Goal: Information Seeking & Learning: Check status

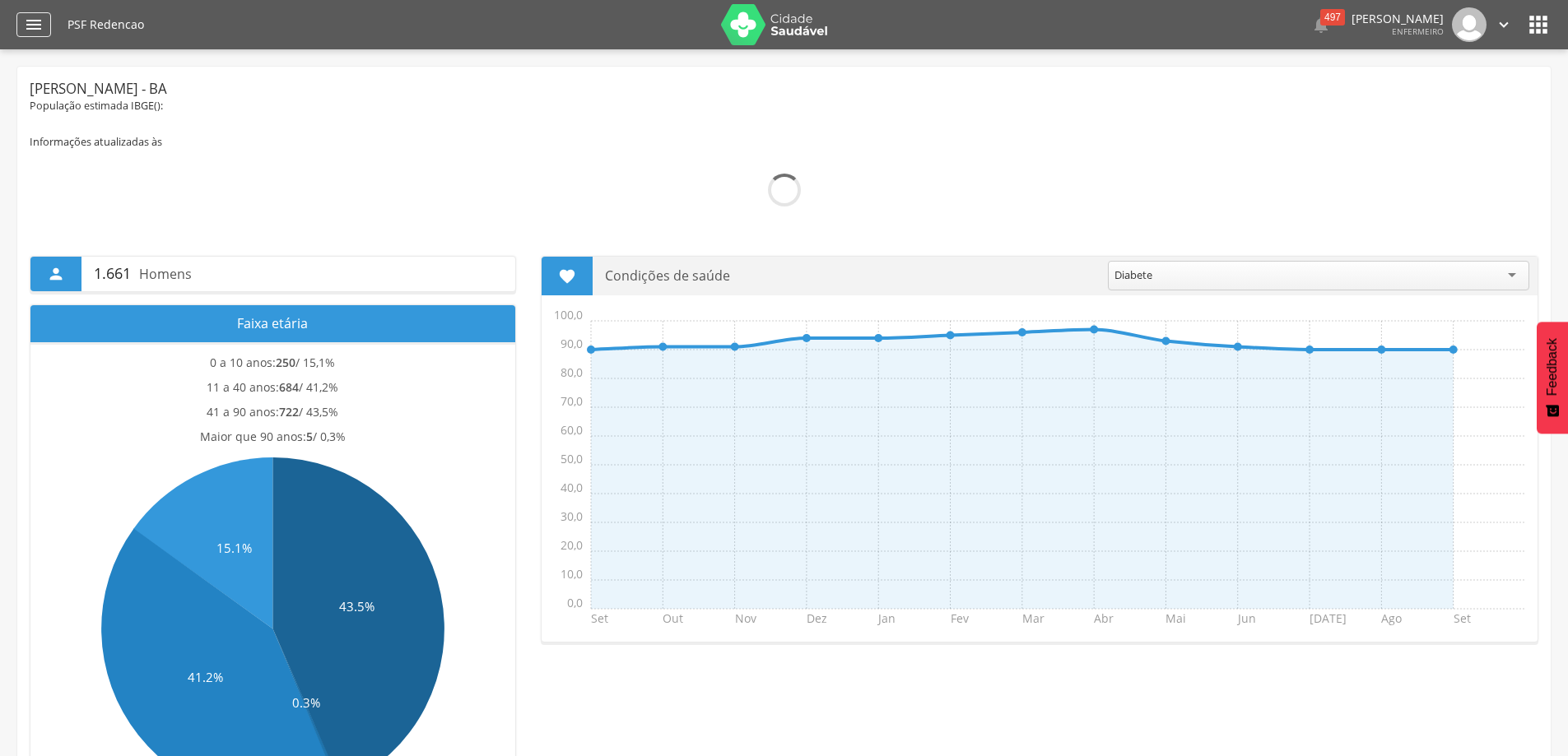
click at [29, 19] on icon "" at bounding box center [33, 24] width 19 height 19
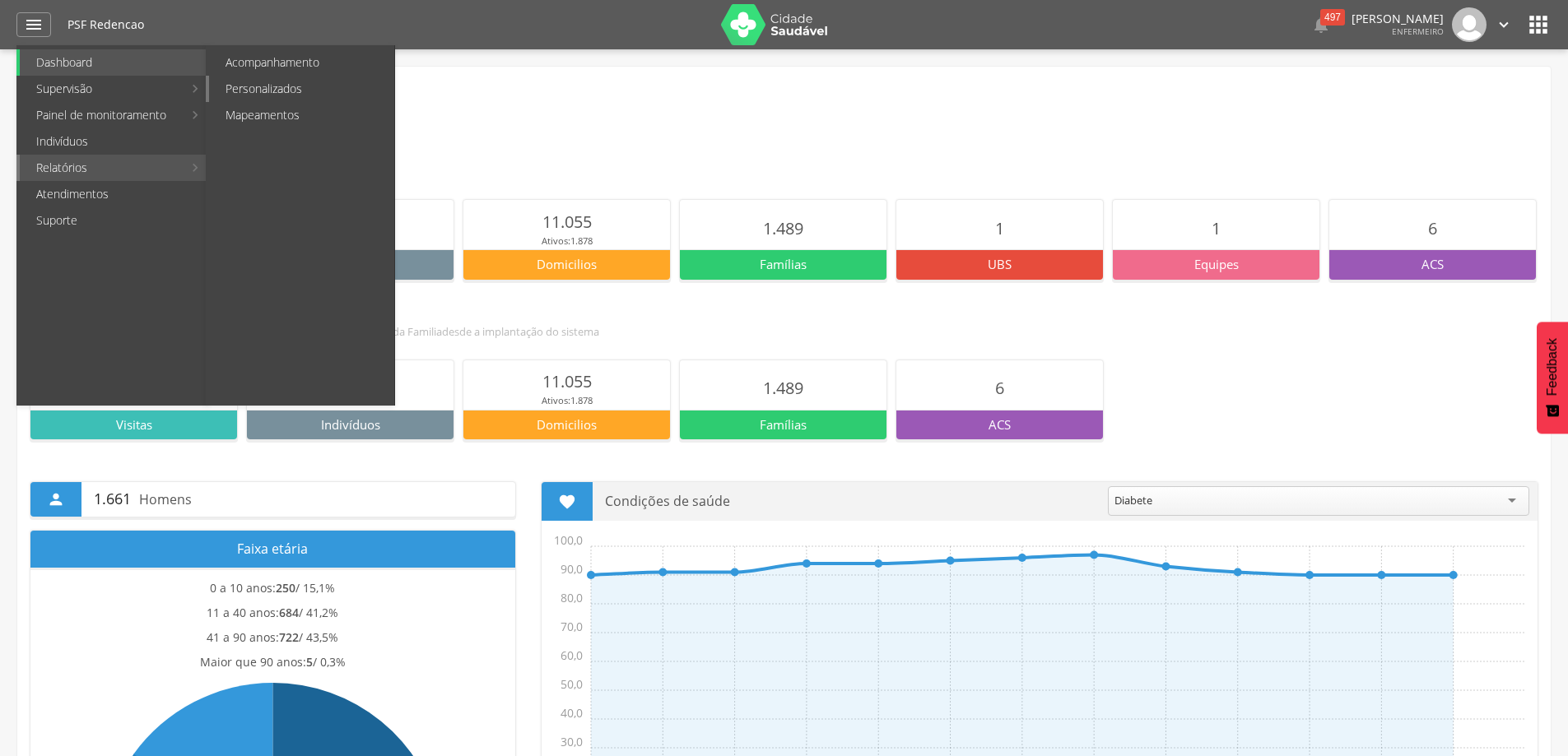
click at [267, 88] on link "Personalizados" at bounding box center [302, 88] width 185 height 26
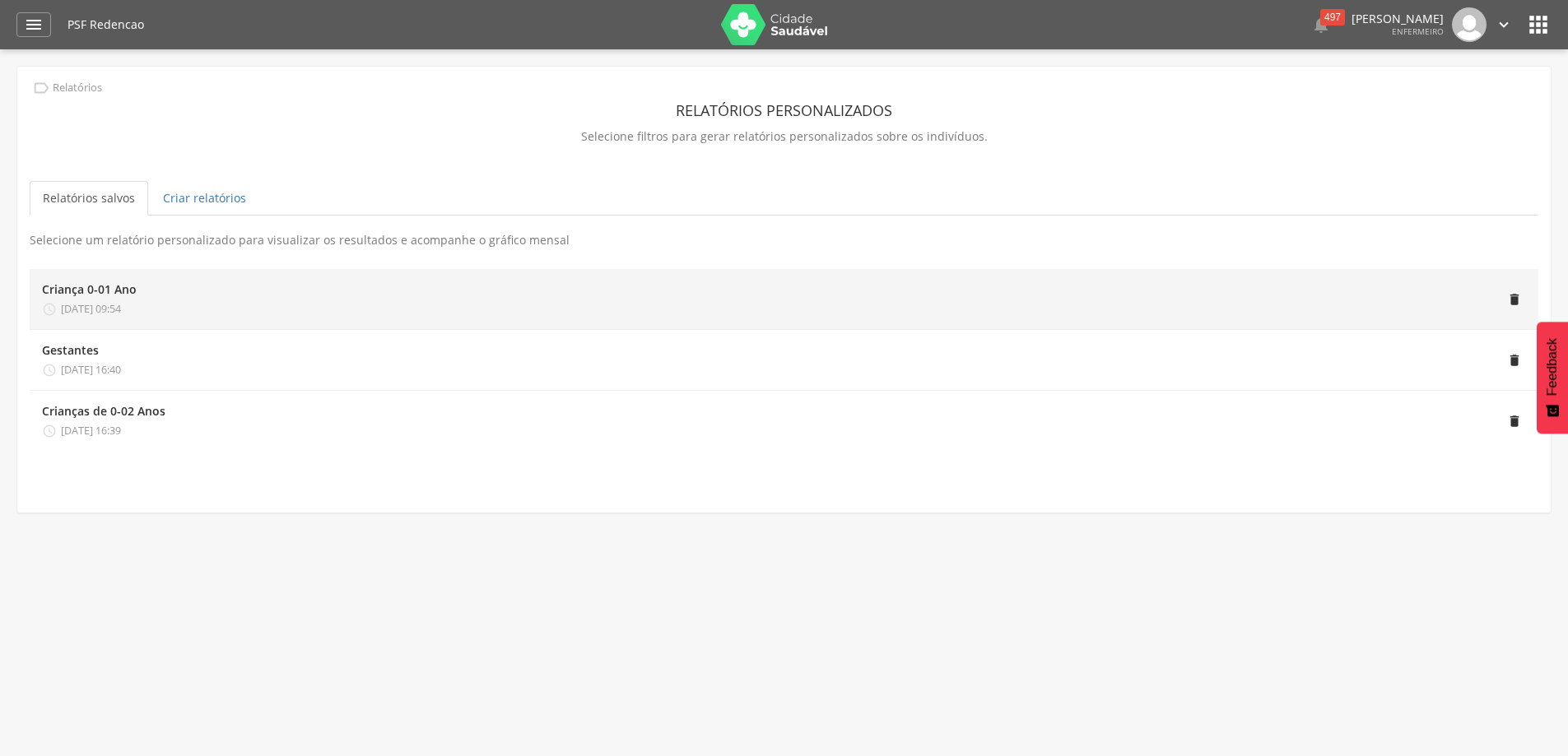
click at [188, 296] on div "" at bounding box center [831, 299] width 1389 height 35
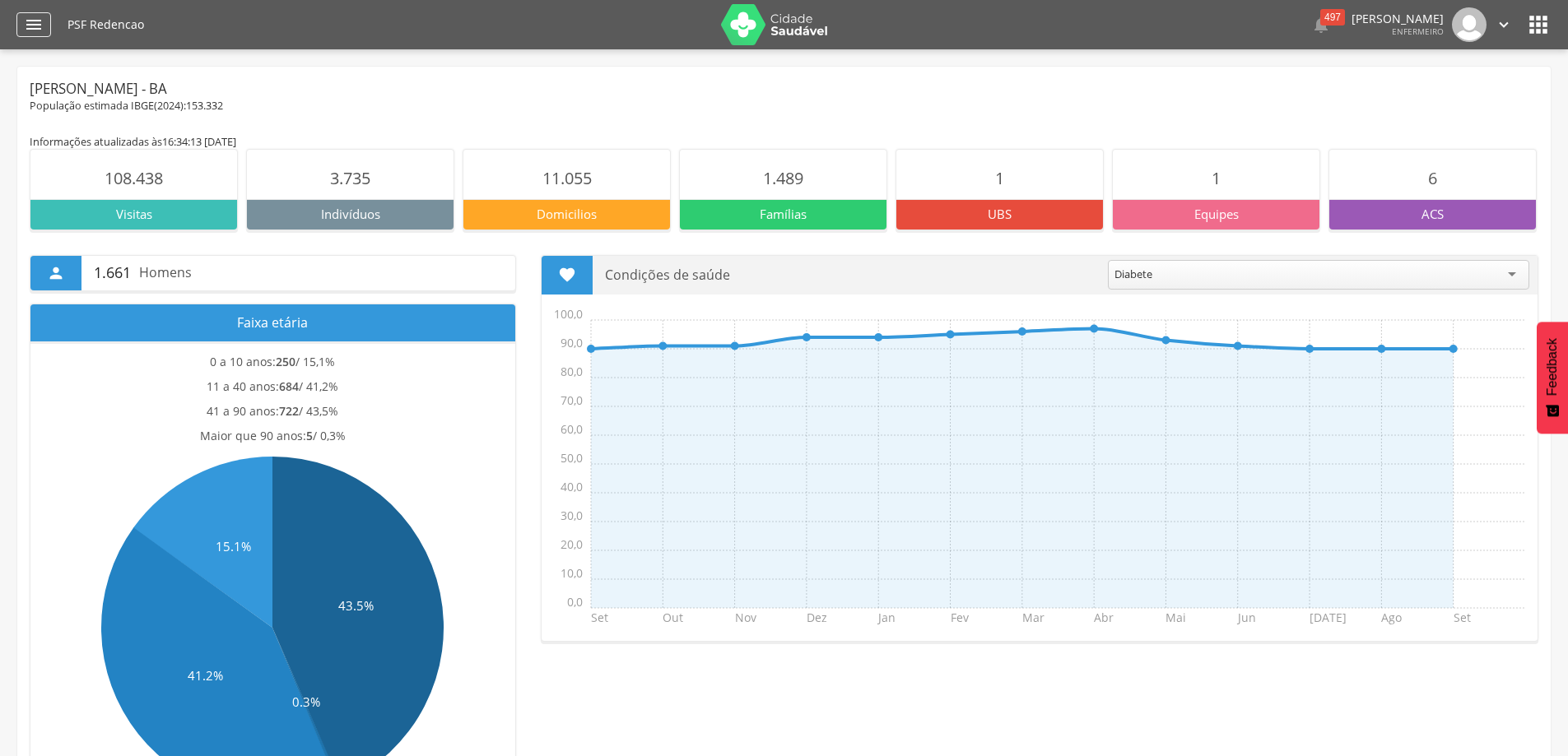
click at [43, 19] on icon "" at bounding box center [33, 24] width 19 height 19
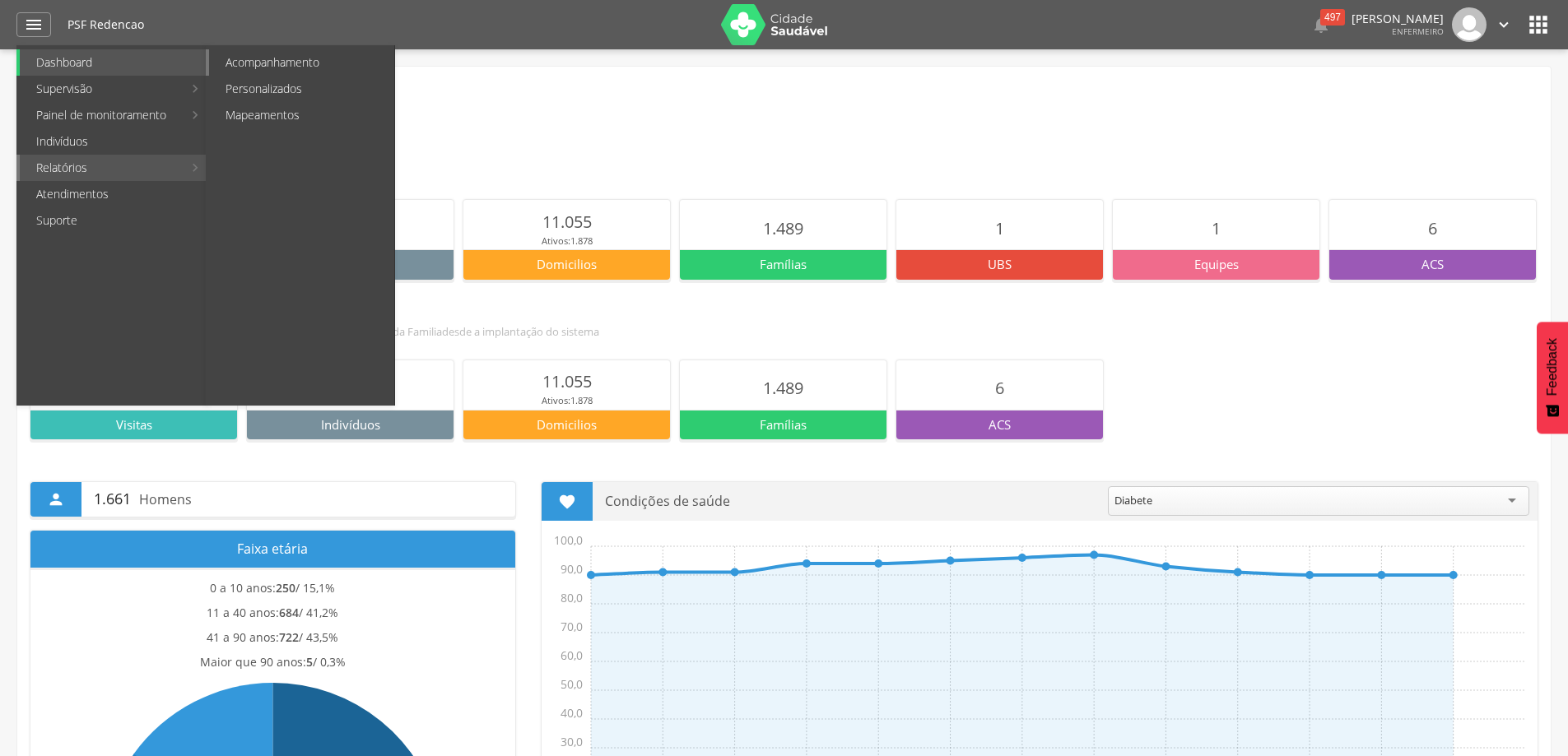
click at [335, 51] on link "Acompanhamento" at bounding box center [302, 62] width 185 height 26
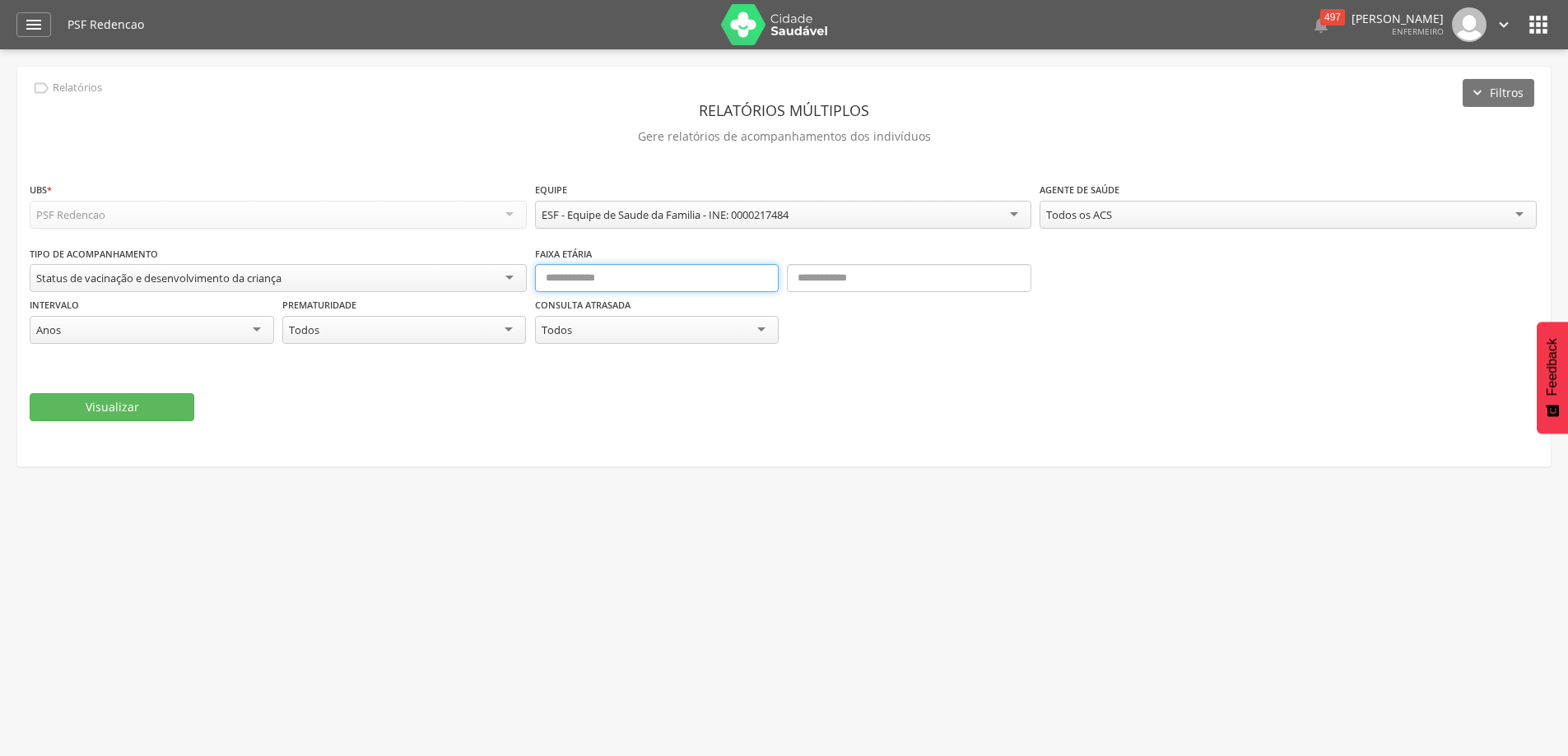
click at [573, 281] on input "text" at bounding box center [658, 277] width 244 height 28
type input "*"
click at [883, 287] on input "text" at bounding box center [909, 277] width 244 height 28
type input "*"
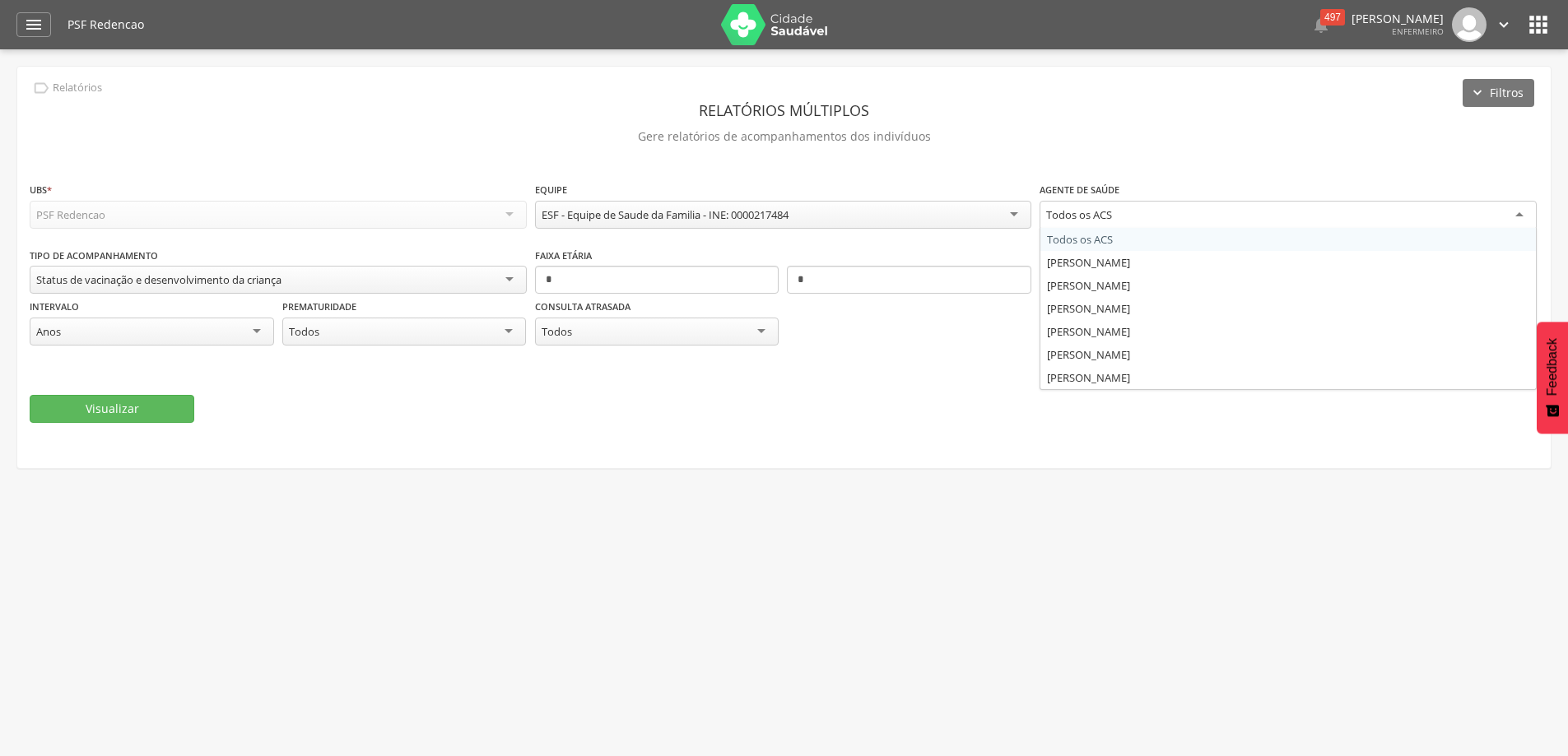
click at [1232, 206] on div "Todos os ACS" at bounding box center [1288, 215] width 497 height 29
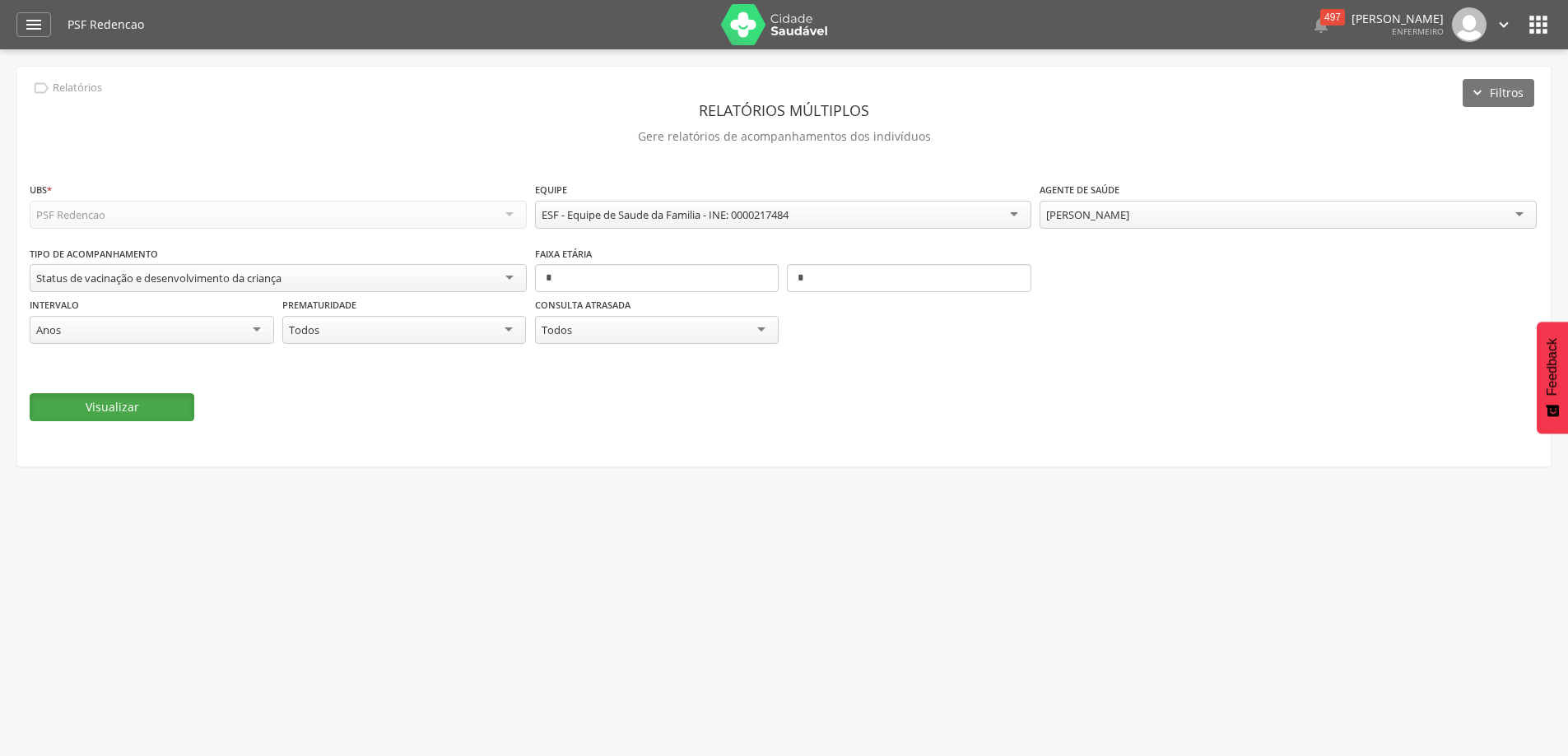
click at [142, 400] on button "Visualizar" at bounding box center [111, 407] width 164 height 28
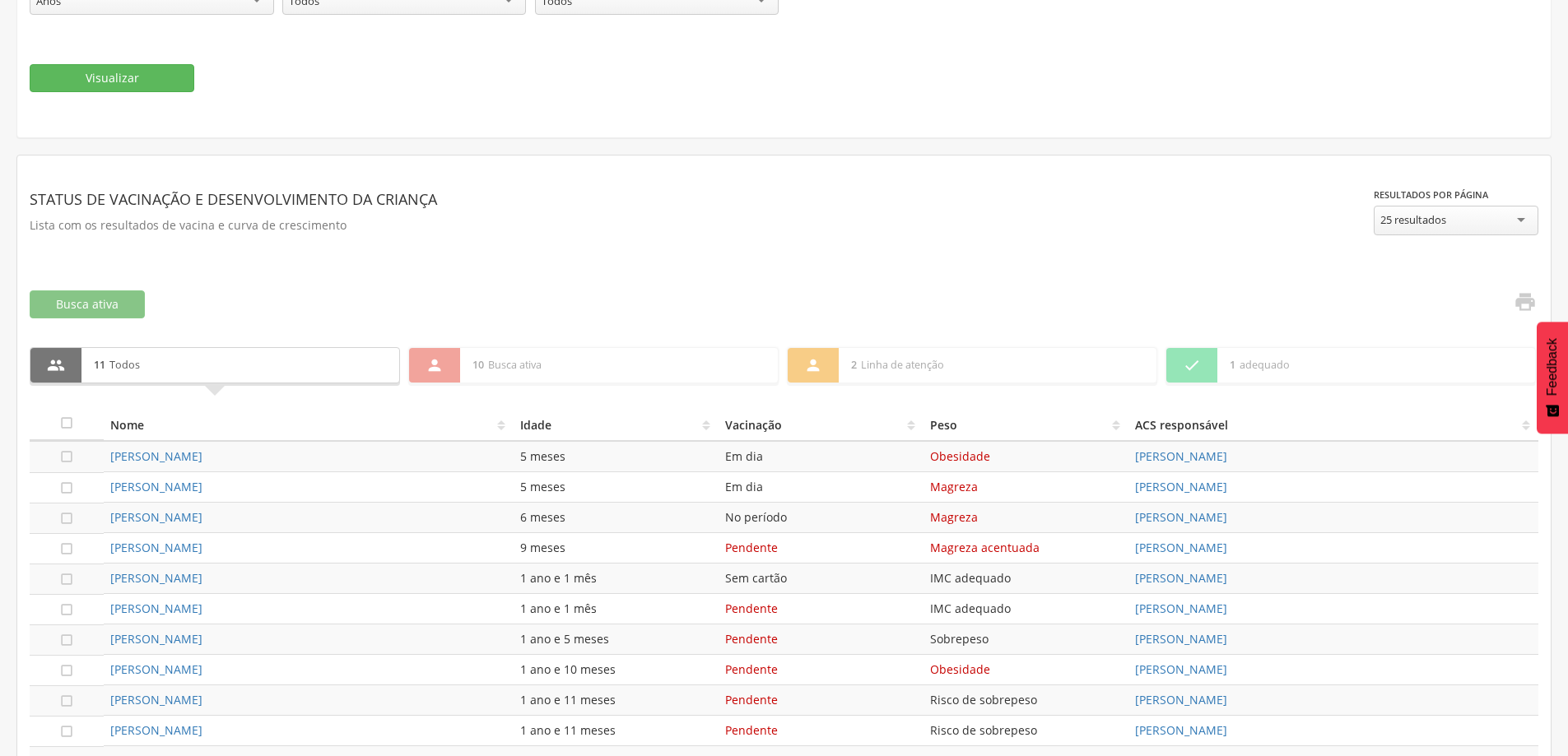
scroll to position [440, 0]
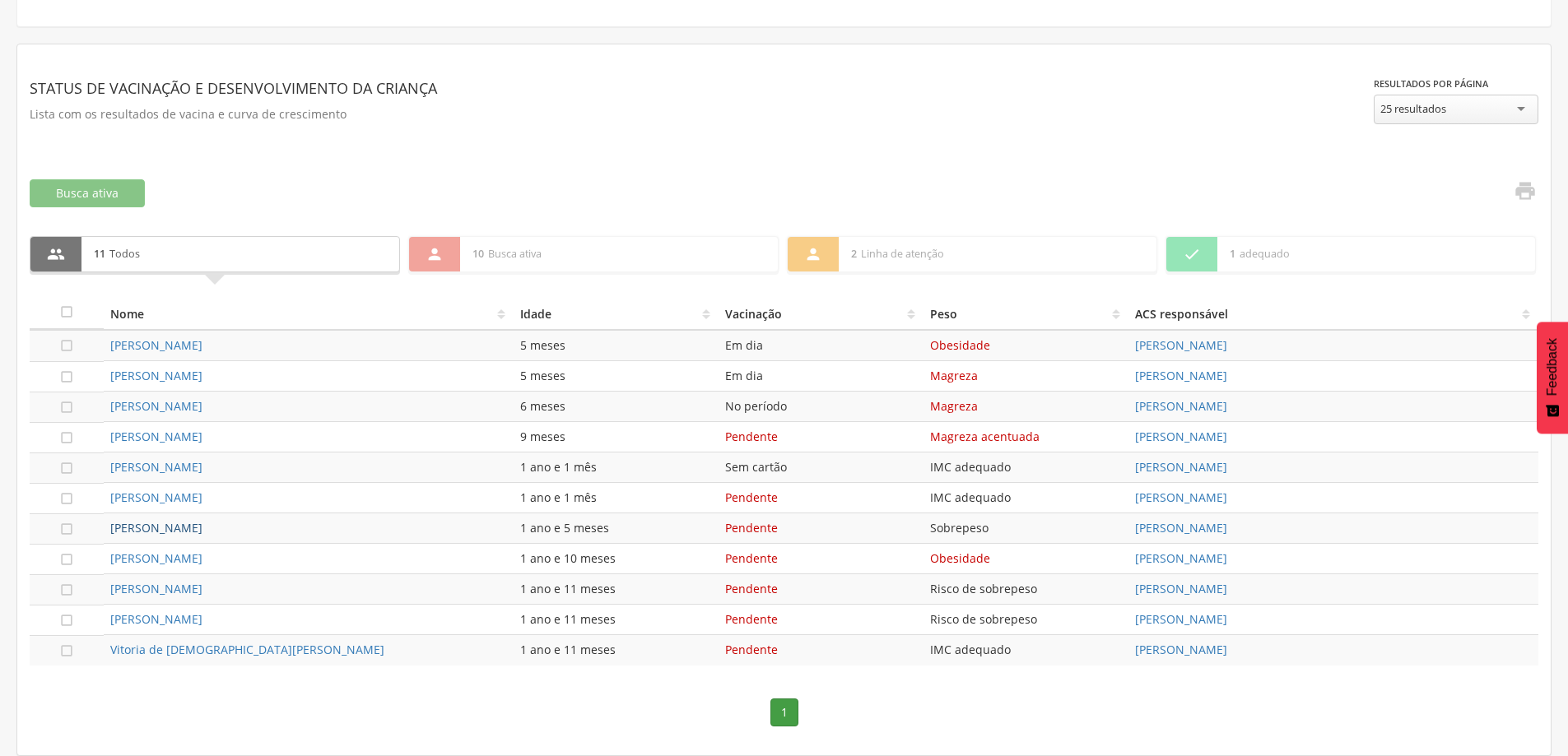
click at [202, 527] on link "[PERSON_NAME]" at bounding box center [156, 528] width 92 height 16
type input "**********"
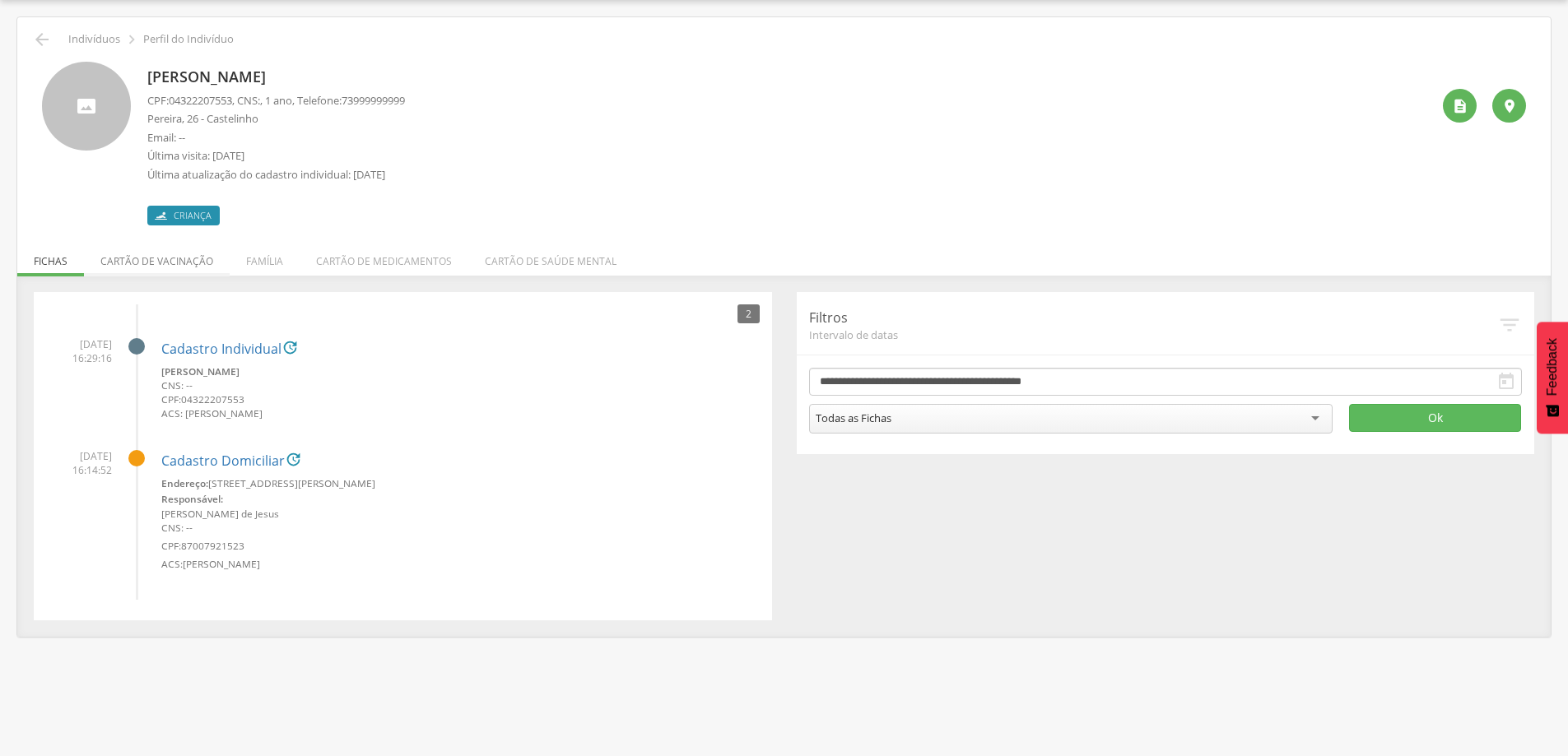
click at [194, 259] on li "Cartão de vacinação" at bounding box center [157, 257] width 146 height 39
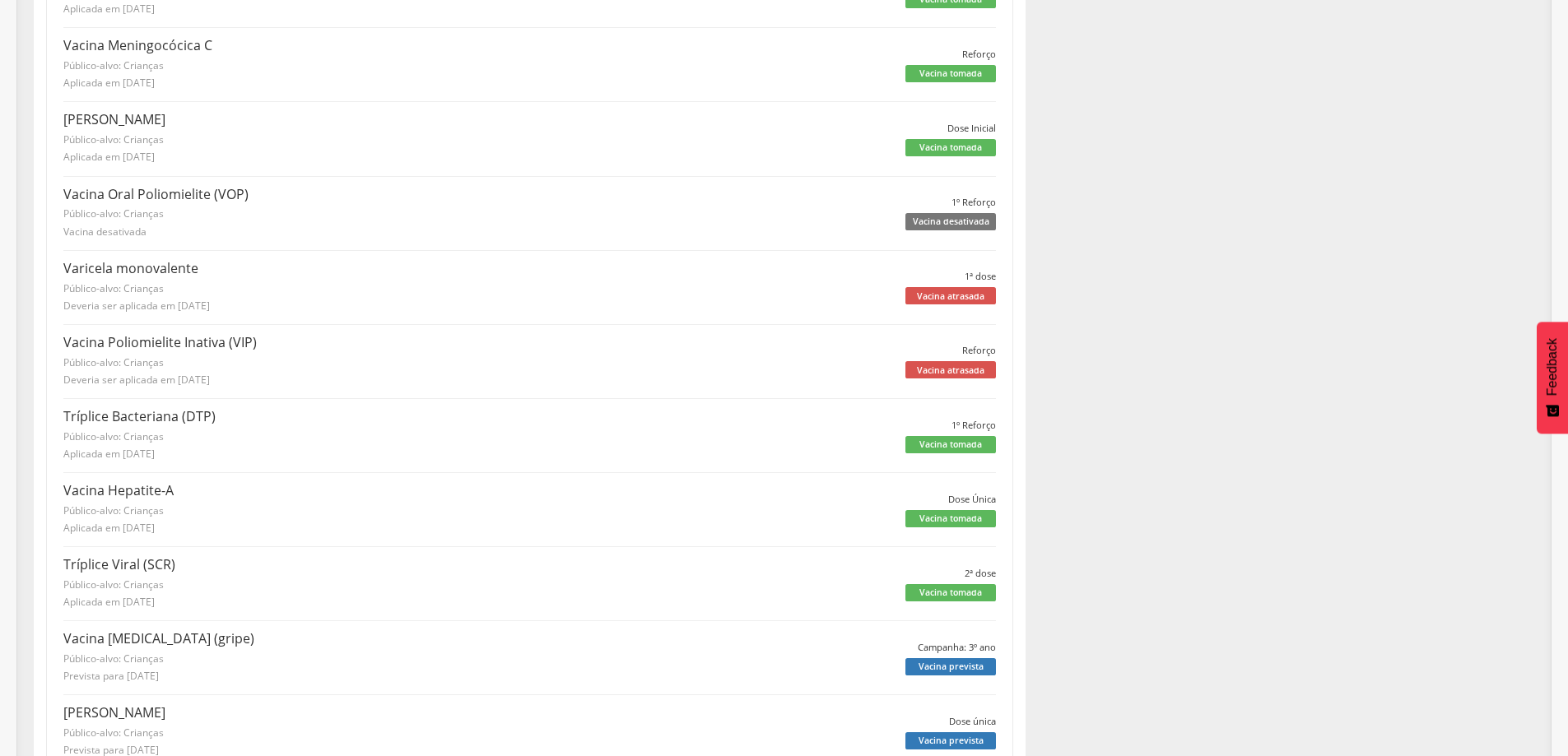
scroll to position [2271, 0]
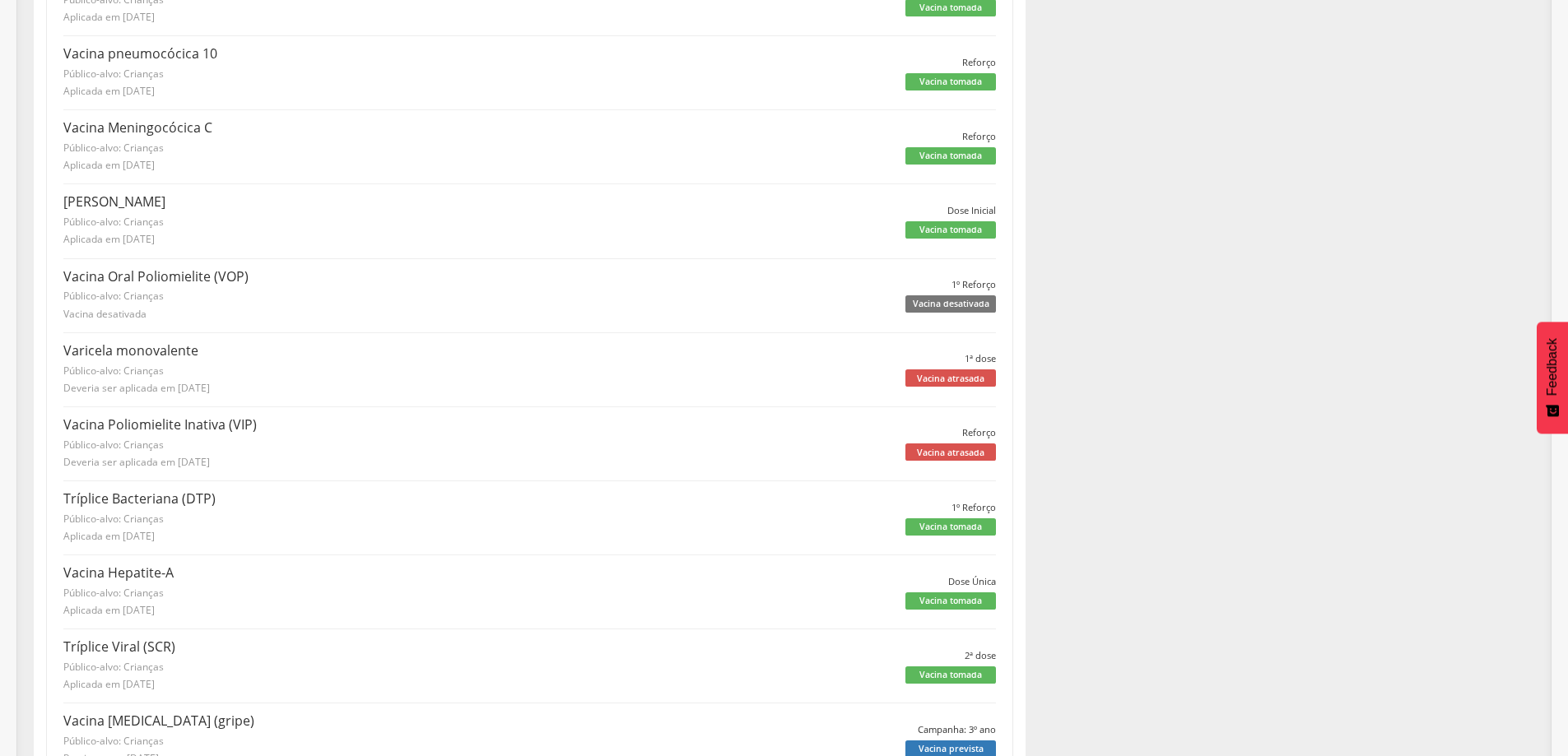
scroll to position [440, 0]
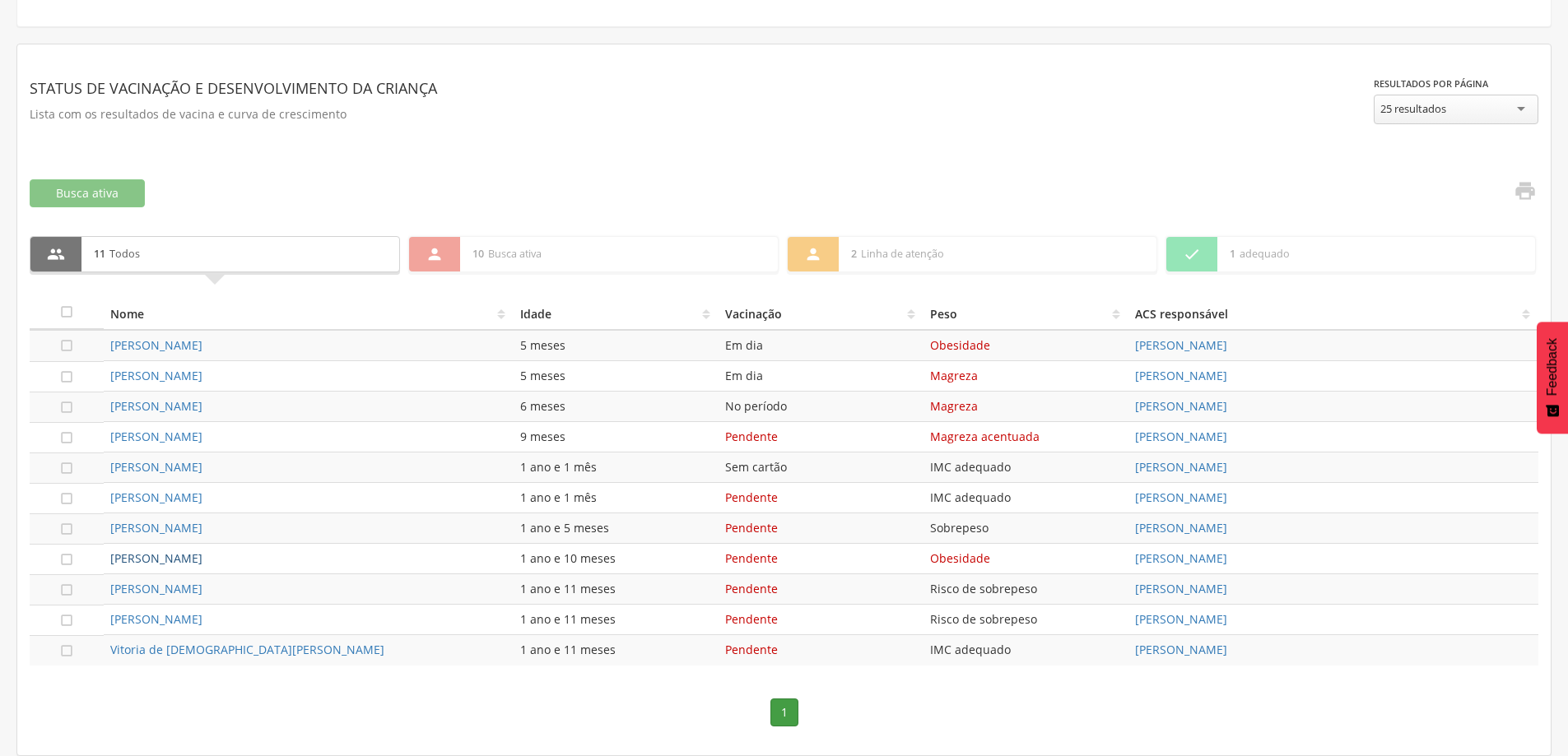
click at [202, 559] on link "[PERSON_NAME]" at bounding box center [156, 558] width 92 height 16
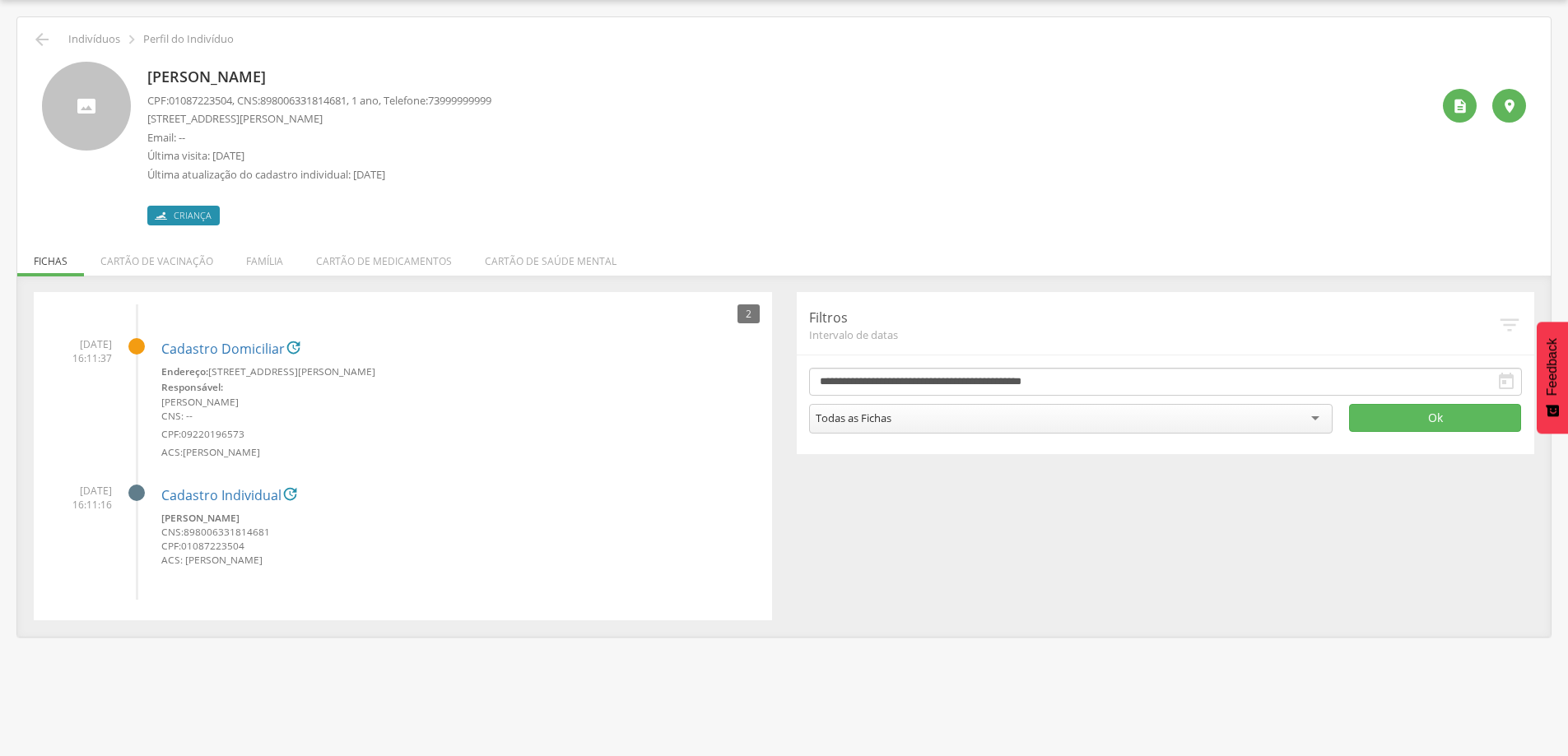
click at [178, 252] on li "Cartão de vacinação" at bounding box center [157, 257] width 146 height 39
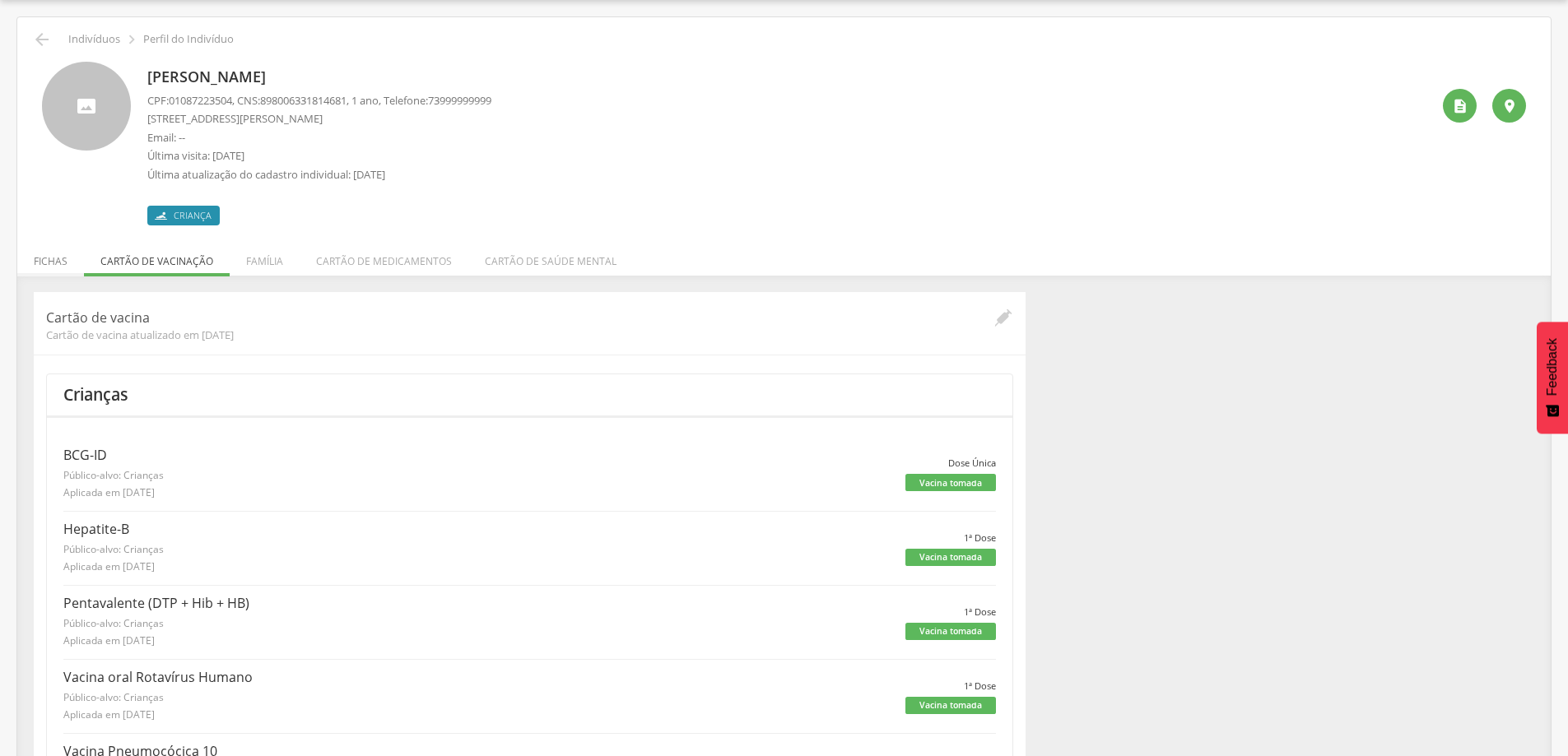
click at [66, 255] on li "Fichas" at bounding box center [50, 257] width 67 height 39
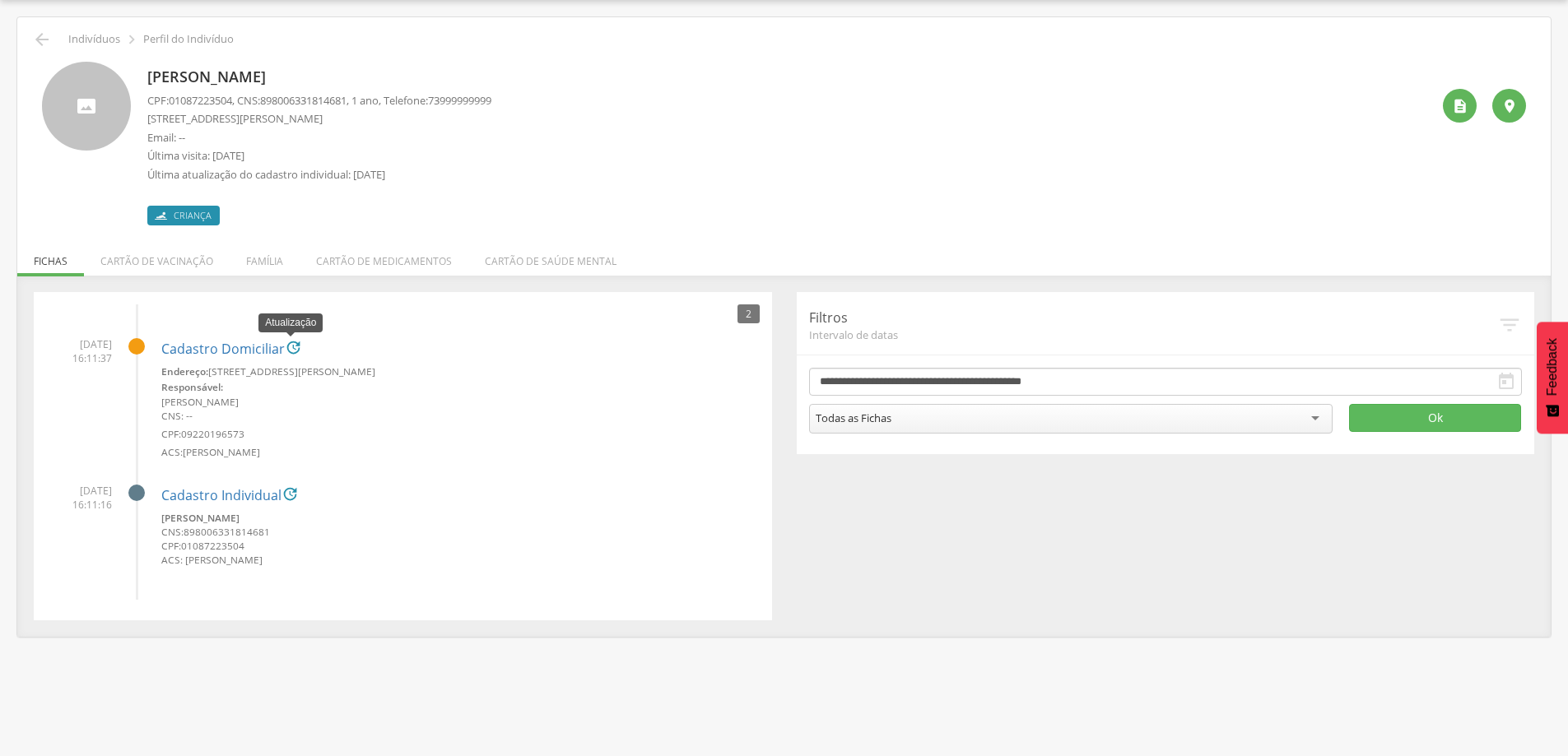
click at [289, 342] on icon "" at bounding box center [293, 347] width 17 height 17
click at [160, 252] on li "Cartão de vacinação" at bounding box center [157, 257] width 146 height 39
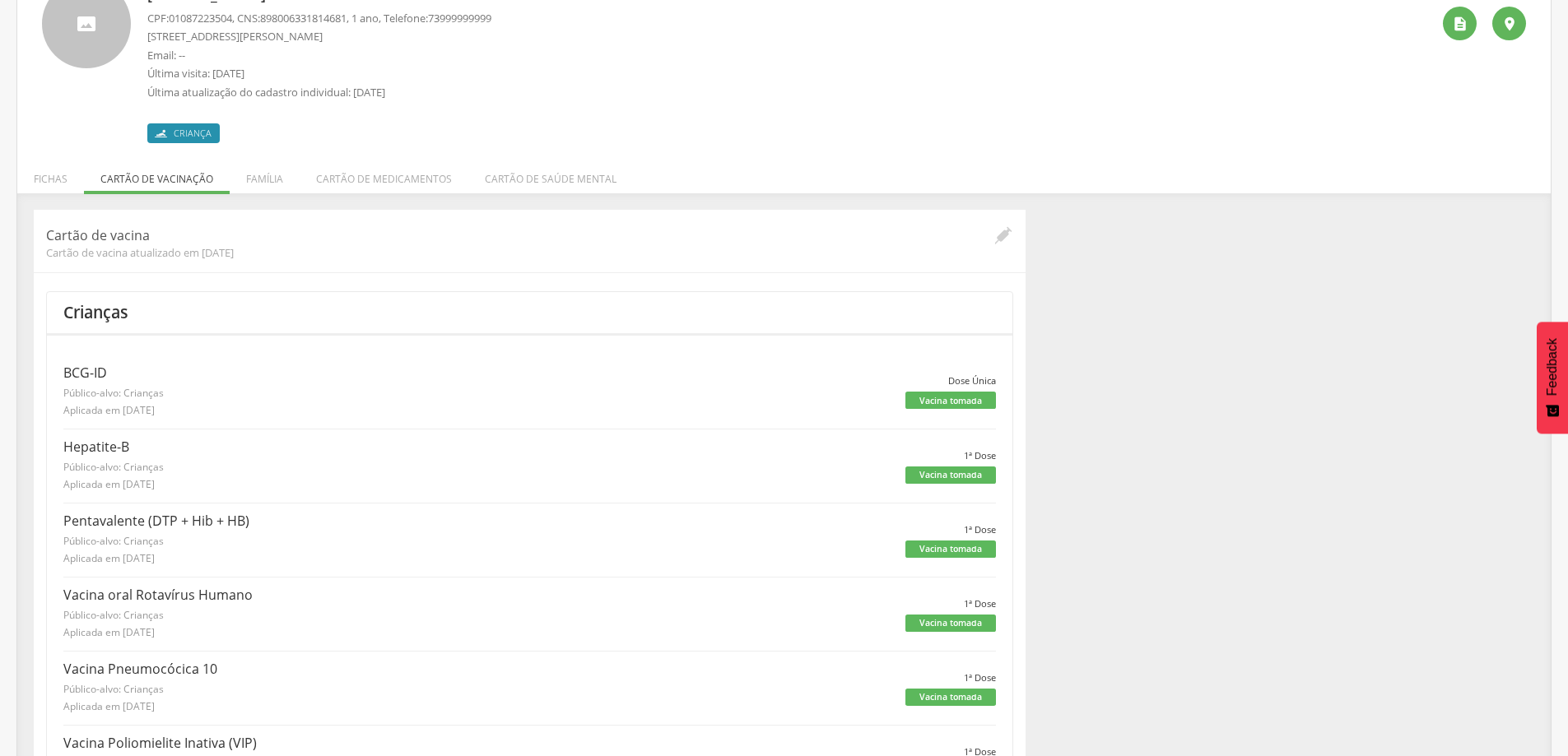
scroll to position [0, 0]
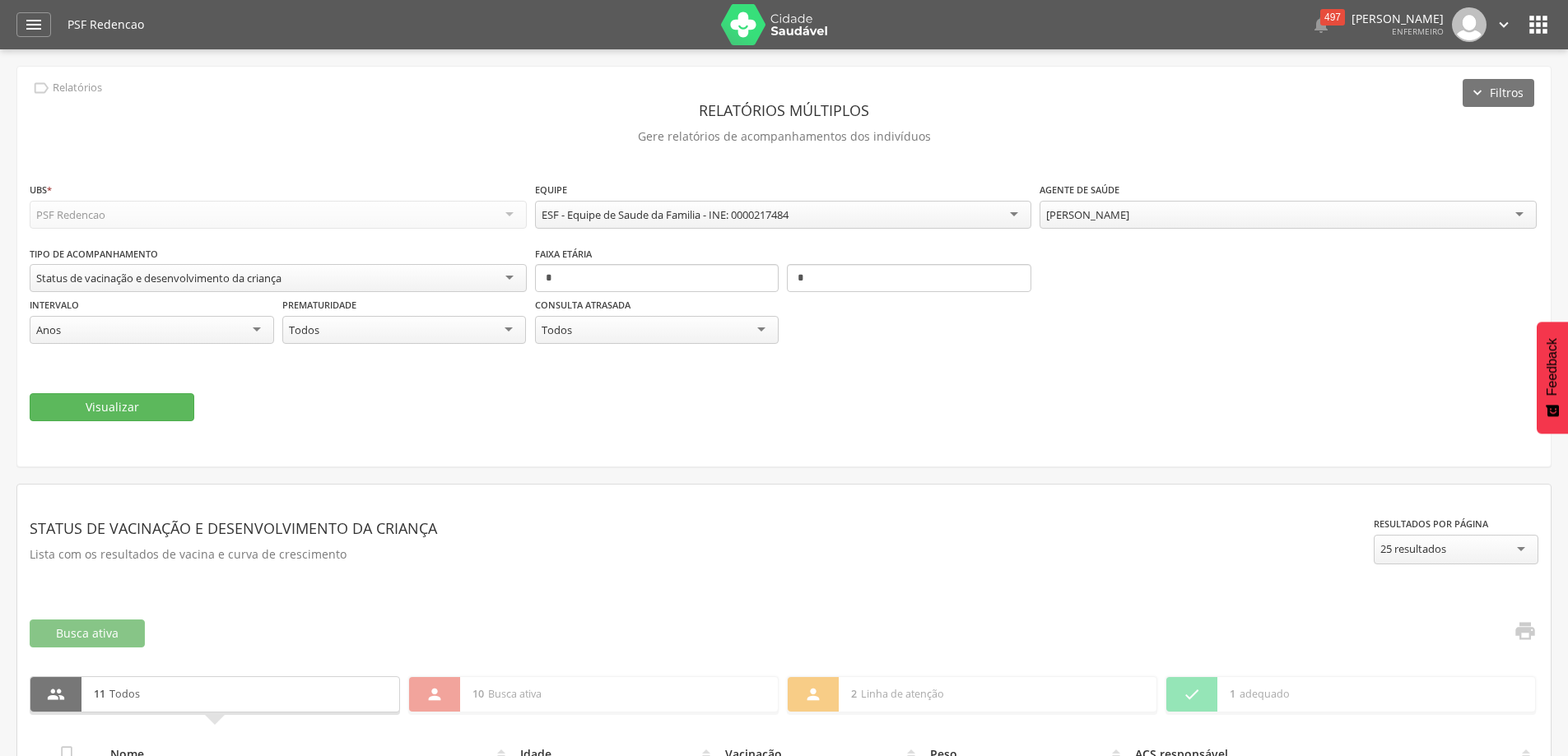
scroll to position [440, 0]
